Goal: Task Accomplishment & Management: Manage account settings

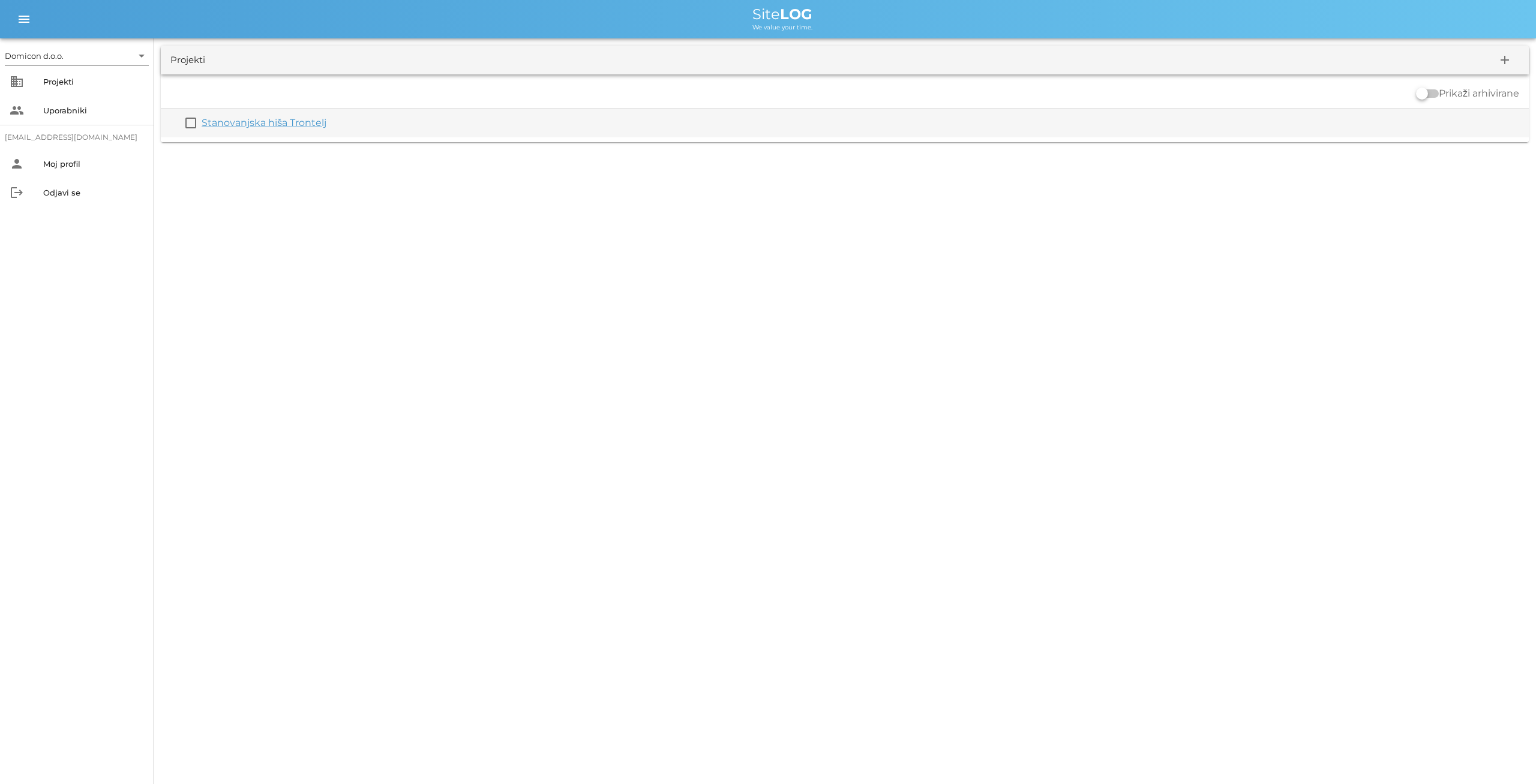
click at [276, 122] on link "Stanovanjska hiša Trontelj" at bounding box center [264, 123] width 125 height 12
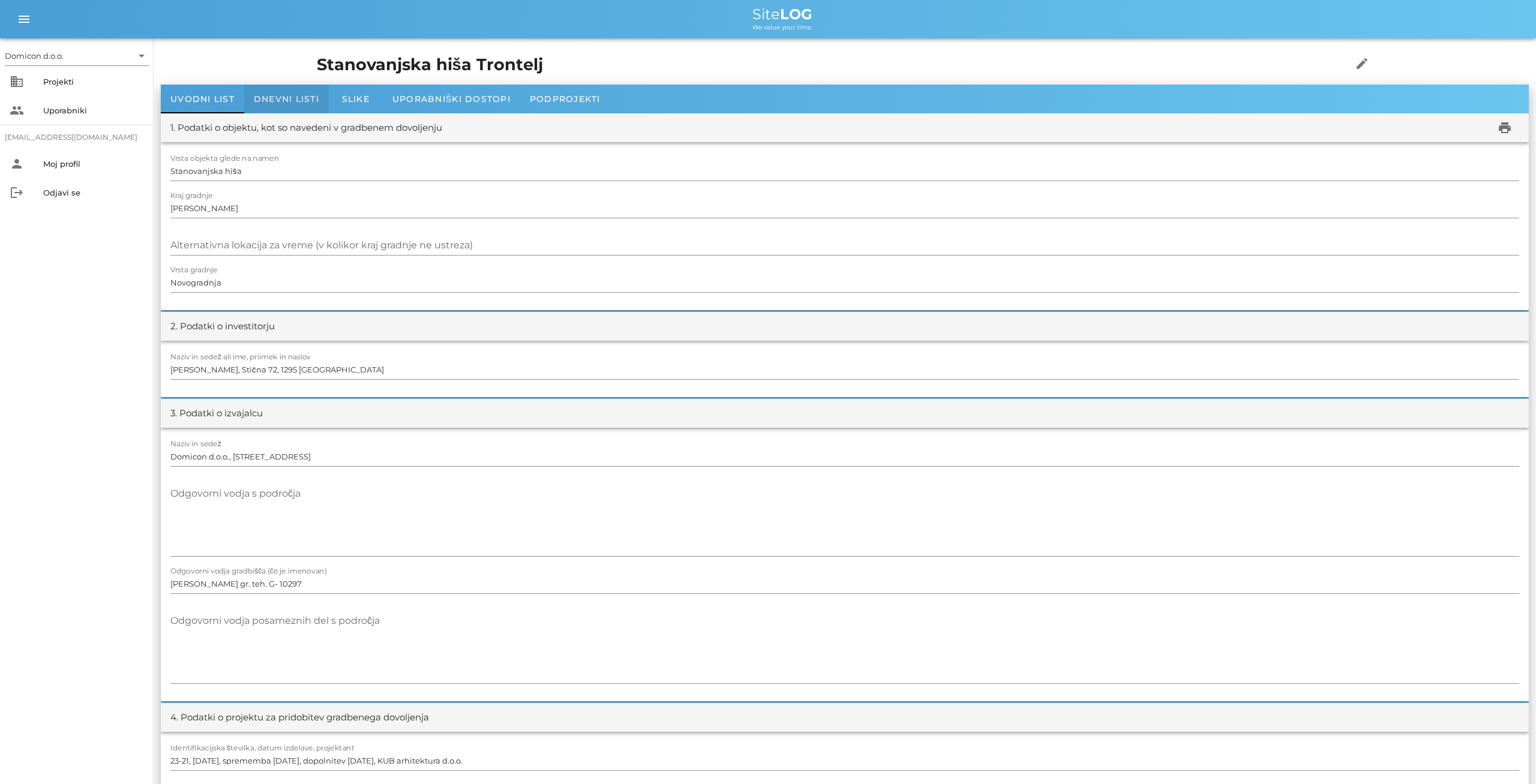
click at [275, 105] on div "Dnevni listi" at bounding box center [287, 99] width 84 height 29
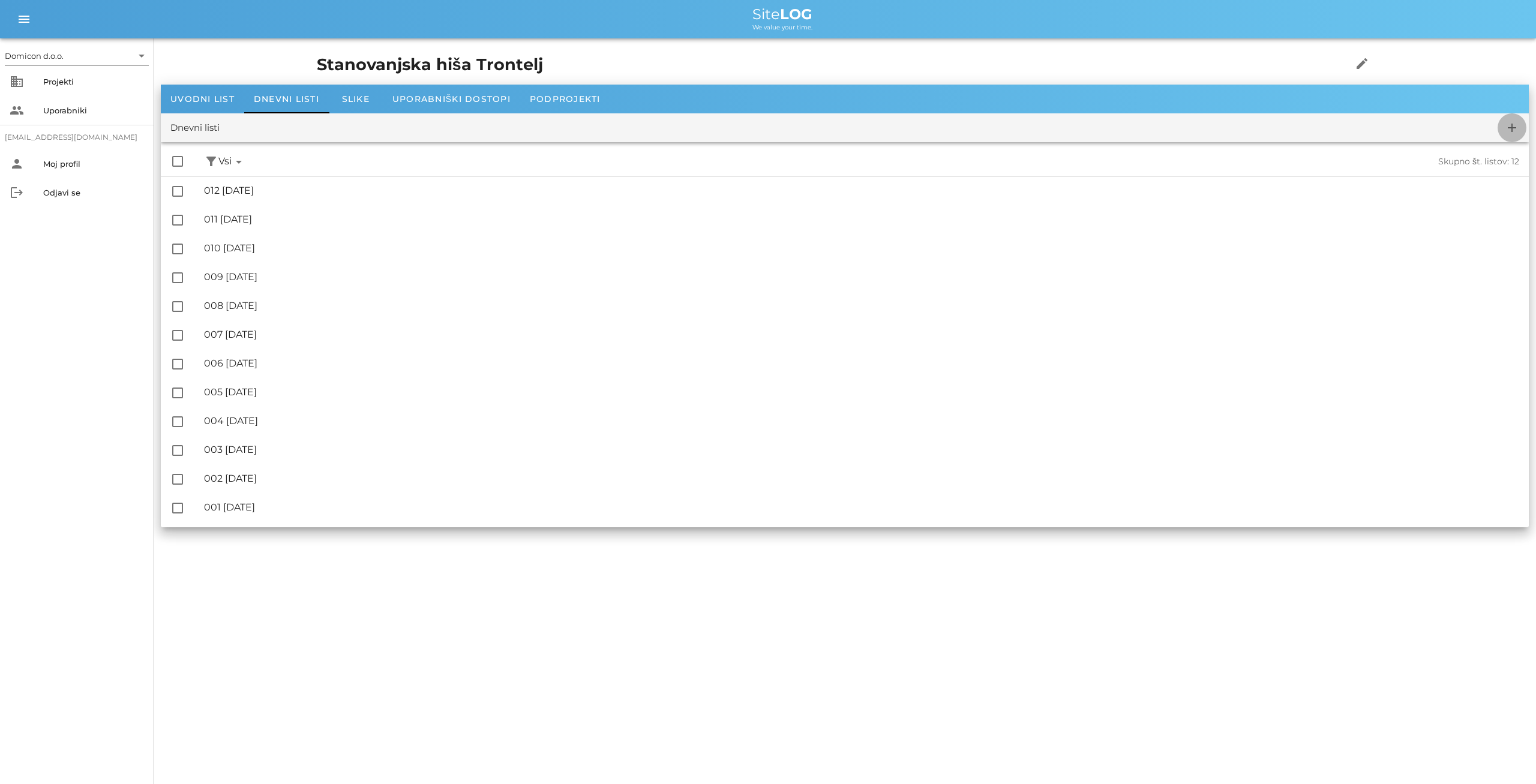
click at [1512, 126] on icon "add" at bounding box center [1512, 127] width 14 height 14
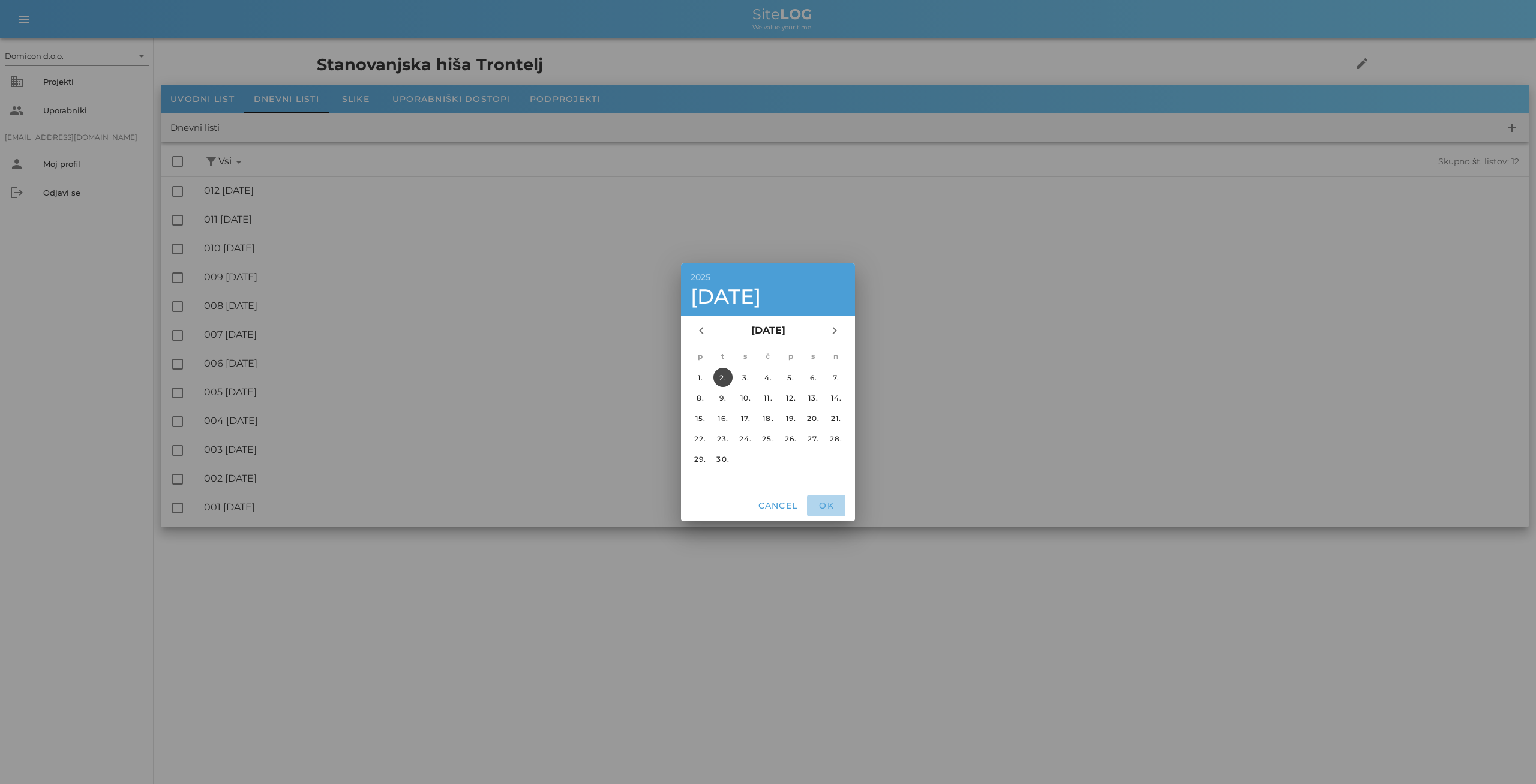
click at [830, 504] on span "OK" at bounding box center [826, 505] width 29 height 11
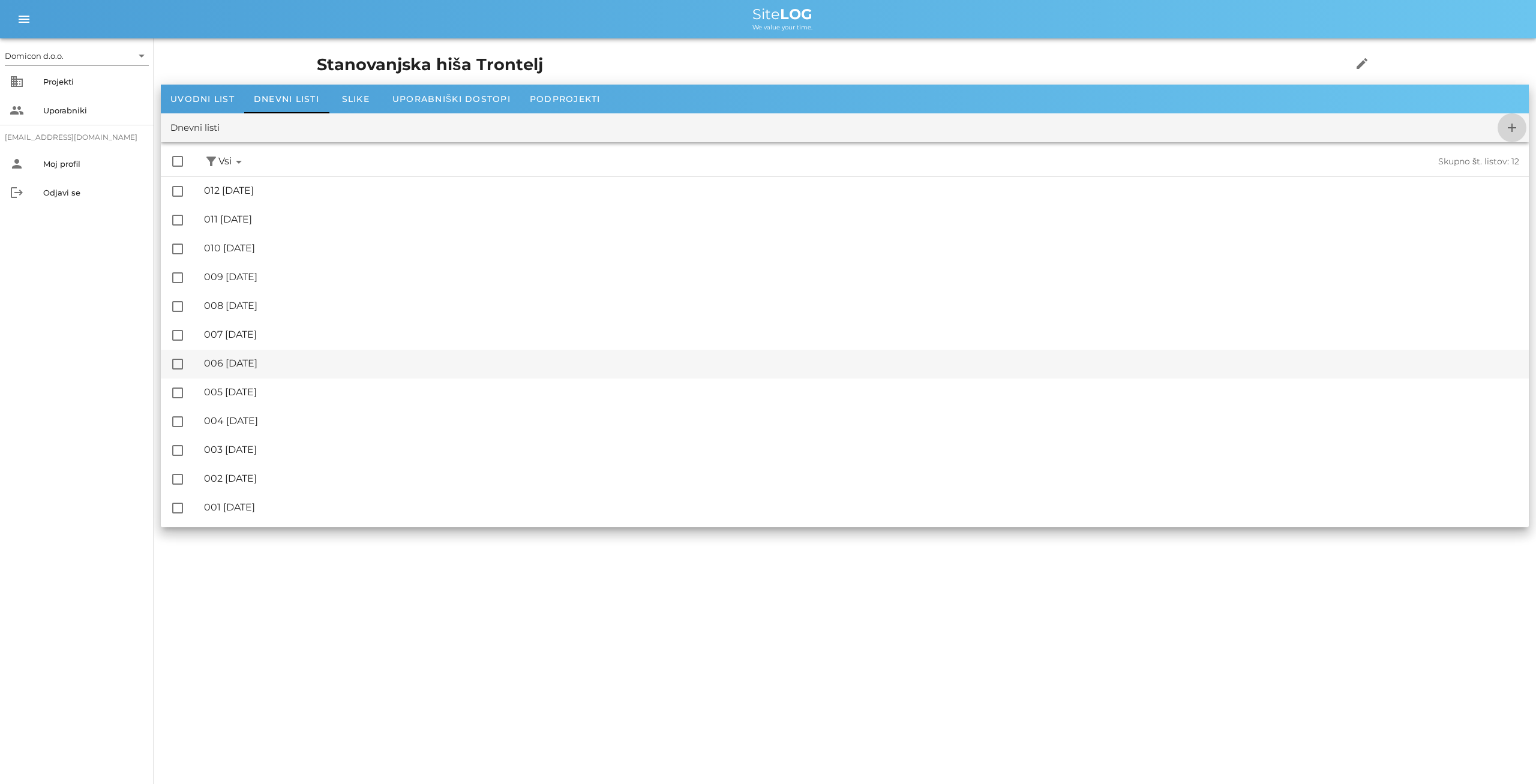
checkbox input "false"
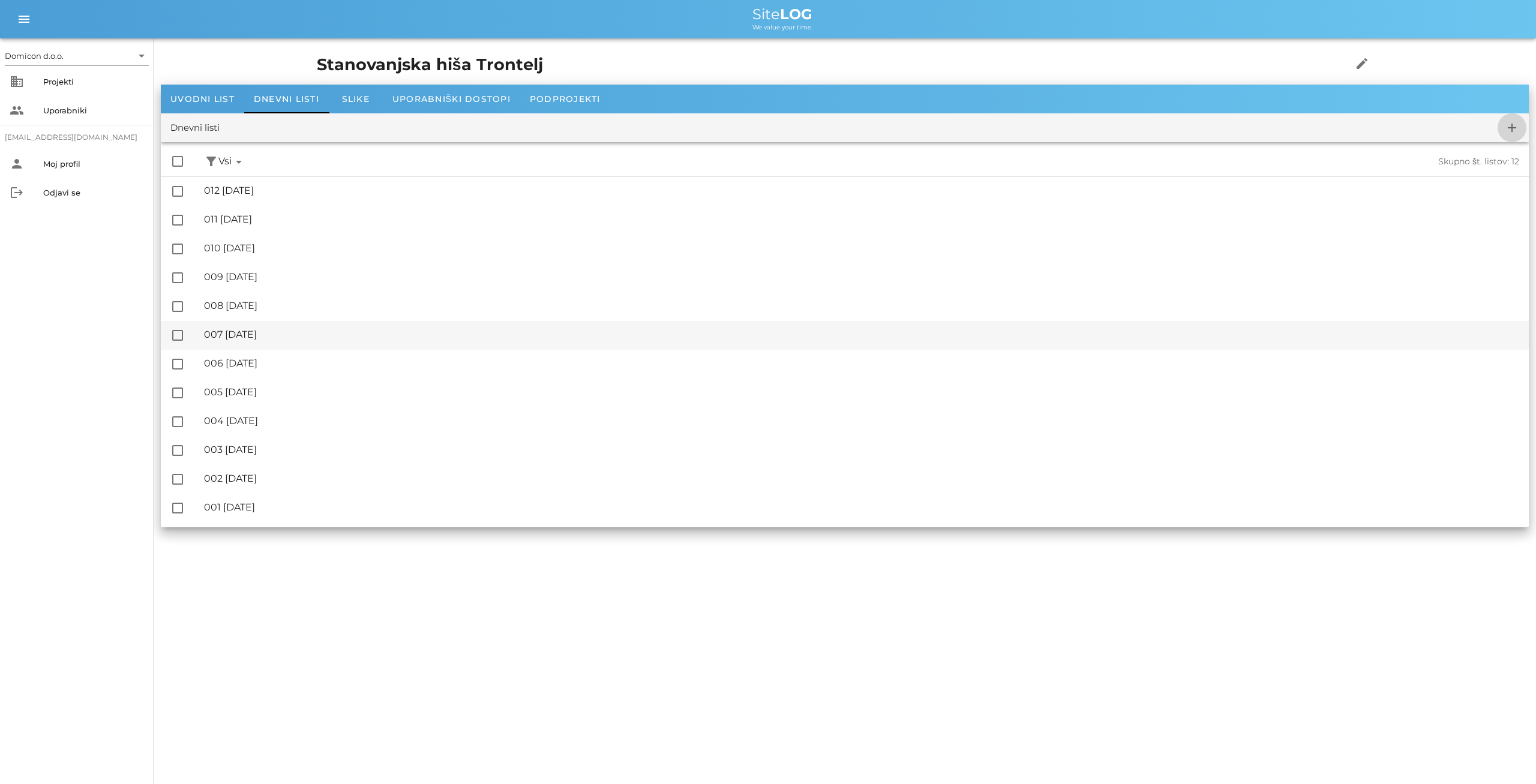
checkbox input "false"
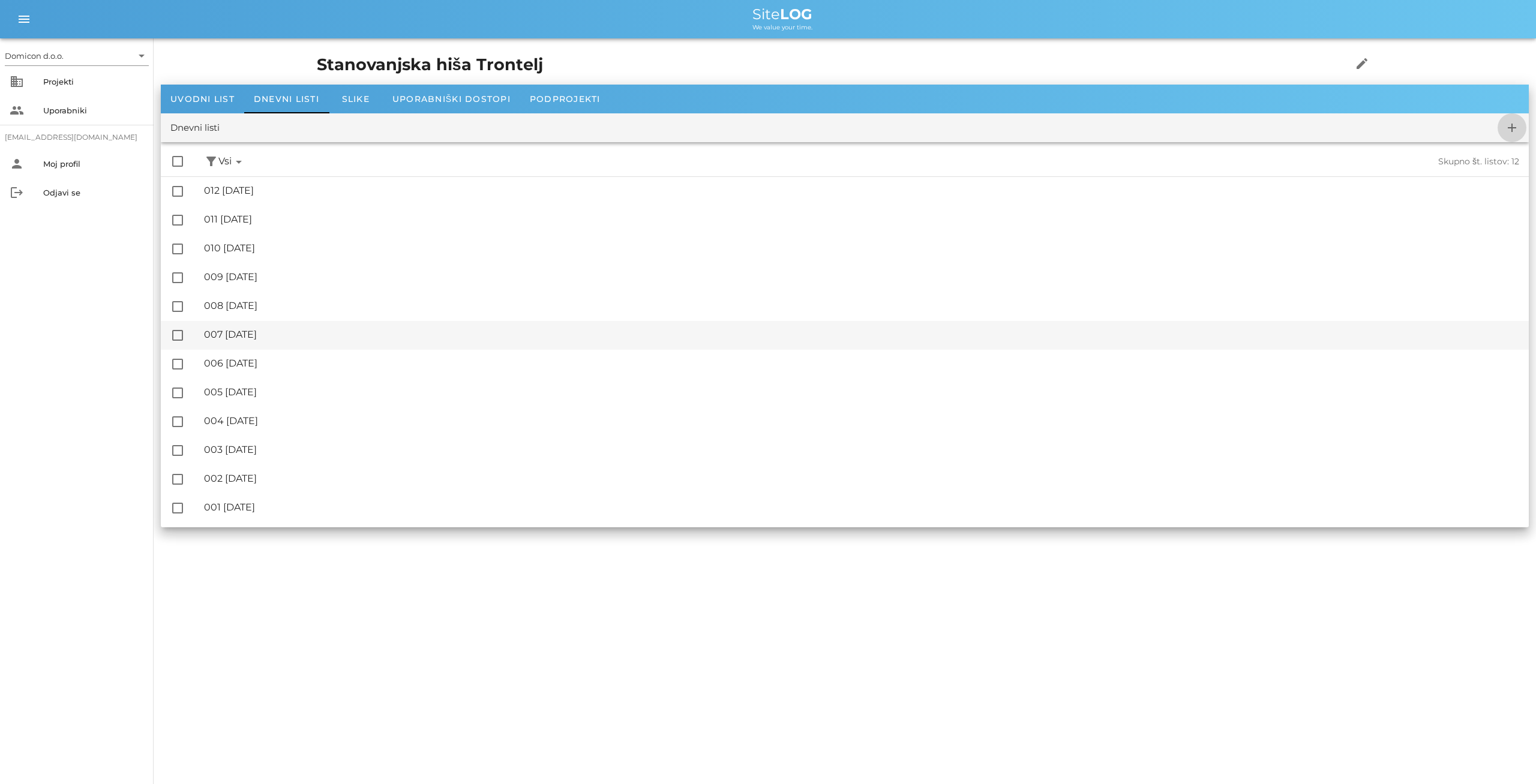
checkbox input "false"
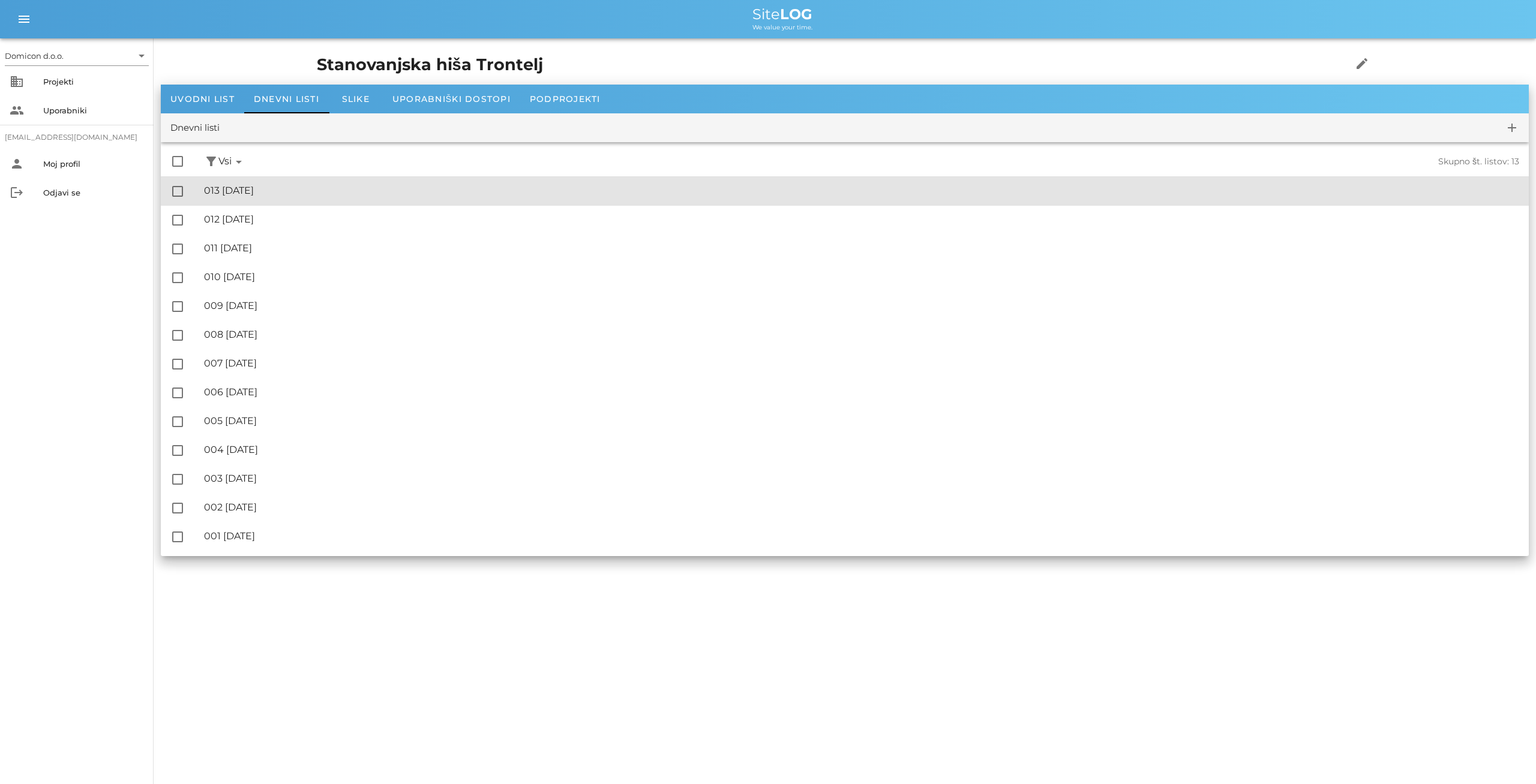
click at [273, 191] on div "🔏 013 [DATE]" at bounding box center [862, 191] width 1315 height 12
